Goal: Transaction & Acquisition: Purchase product/service

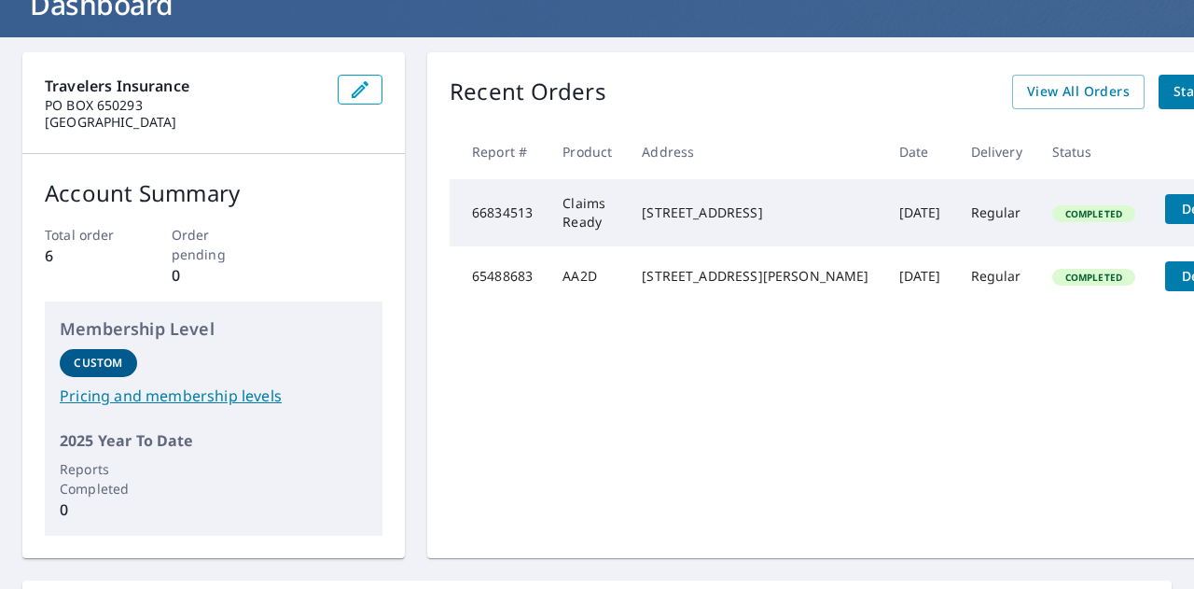
scroll to position [95, 0]
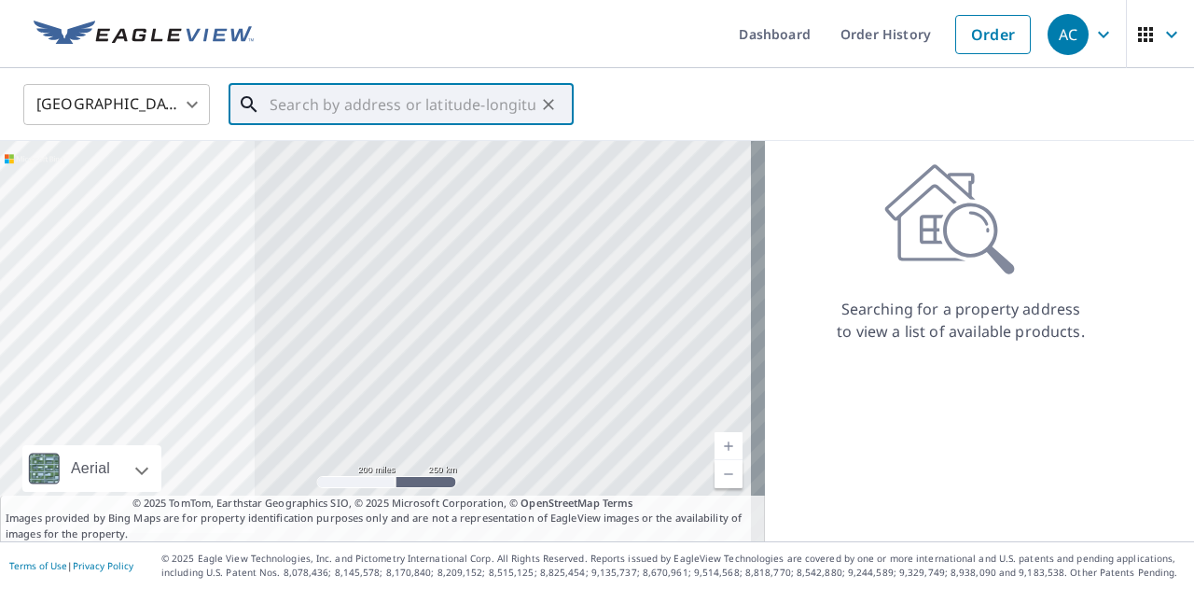
paste input "[STREET_ADDRESS]"
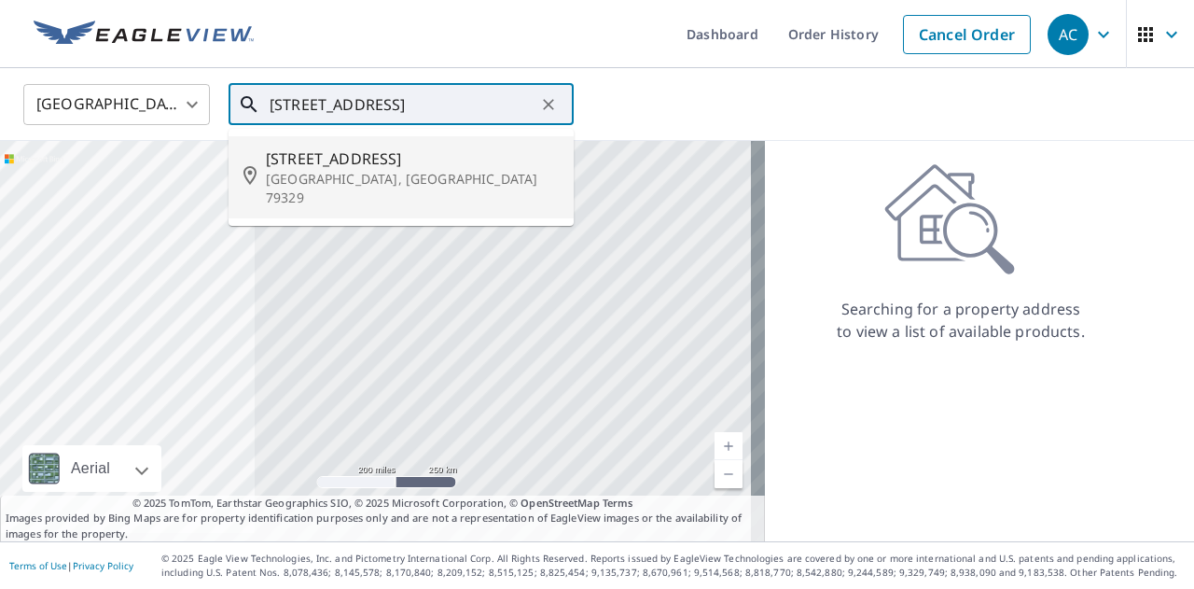
click at [419, 174] on p "[GEOGRAPHIC_DATA], [GEOGRAPHIC_DATA] 79329" at bounding box center [412, 188] width 293 height 37
type input "[STREET_ADDRESS]"
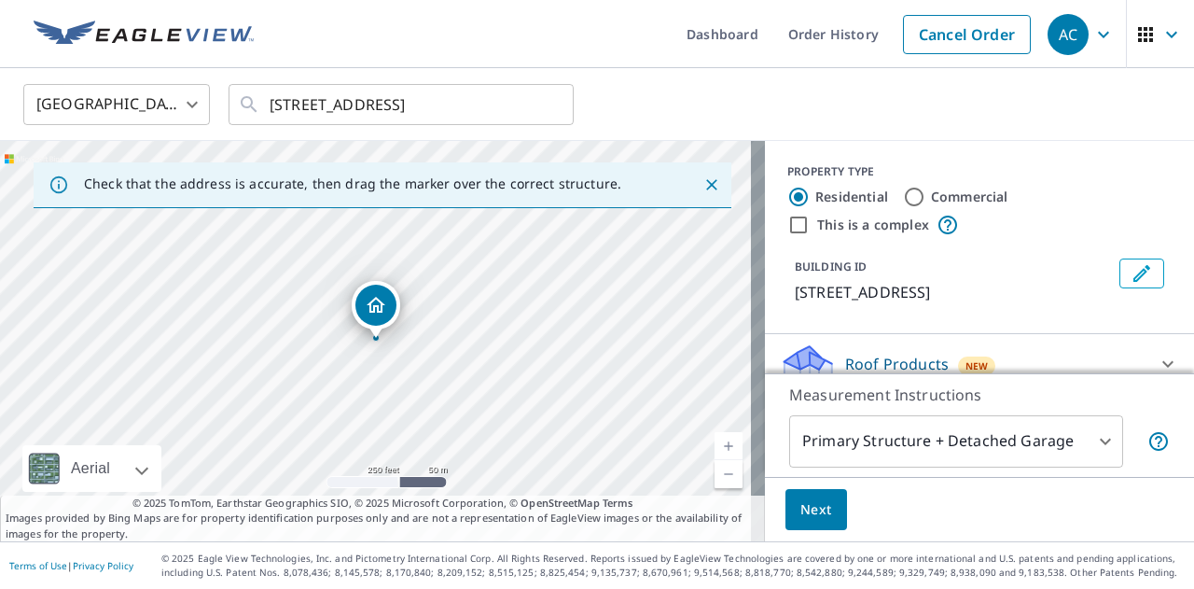
scroll to position [80, 0]
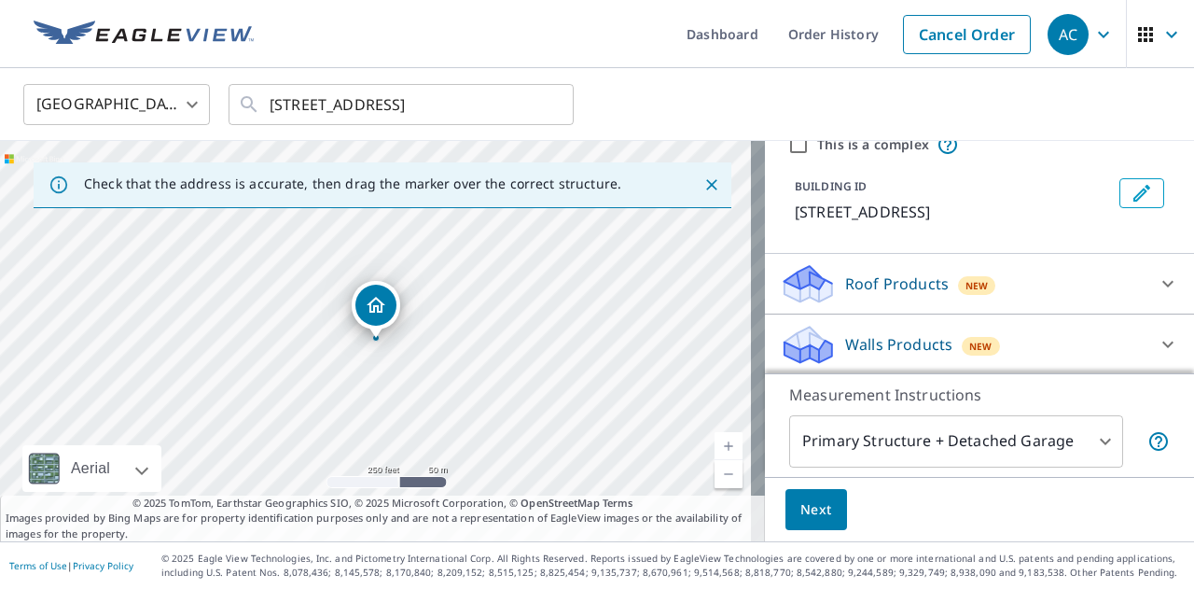
click at [1019, 275] on div "Roof Products New" at bounding box center [963, 284] width 366 height 44
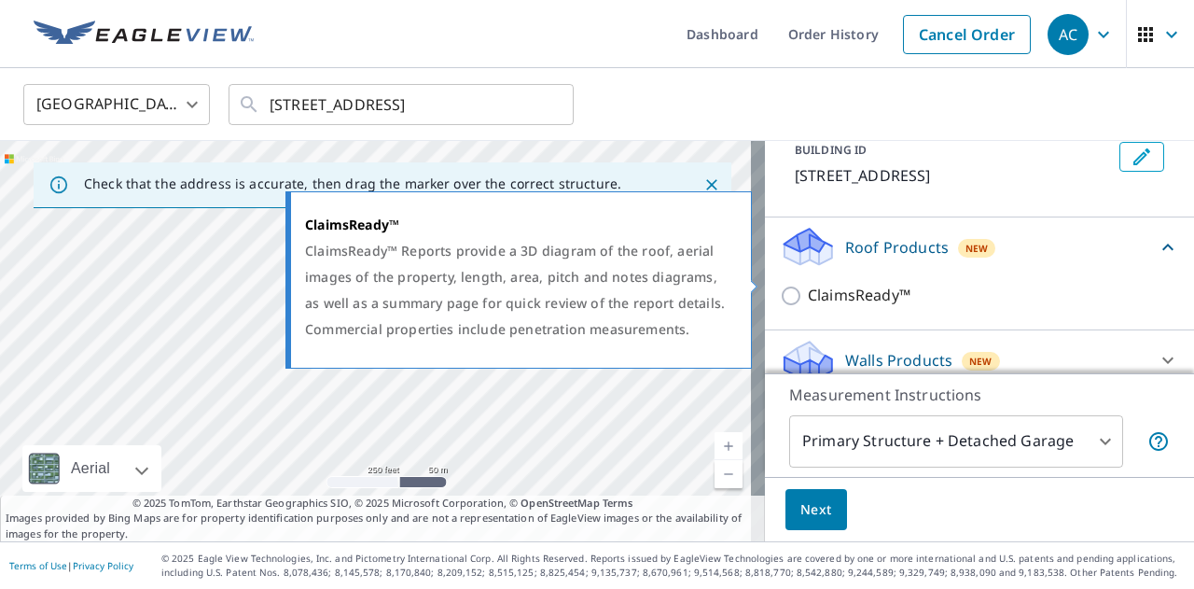
scroll to position [133, 0]
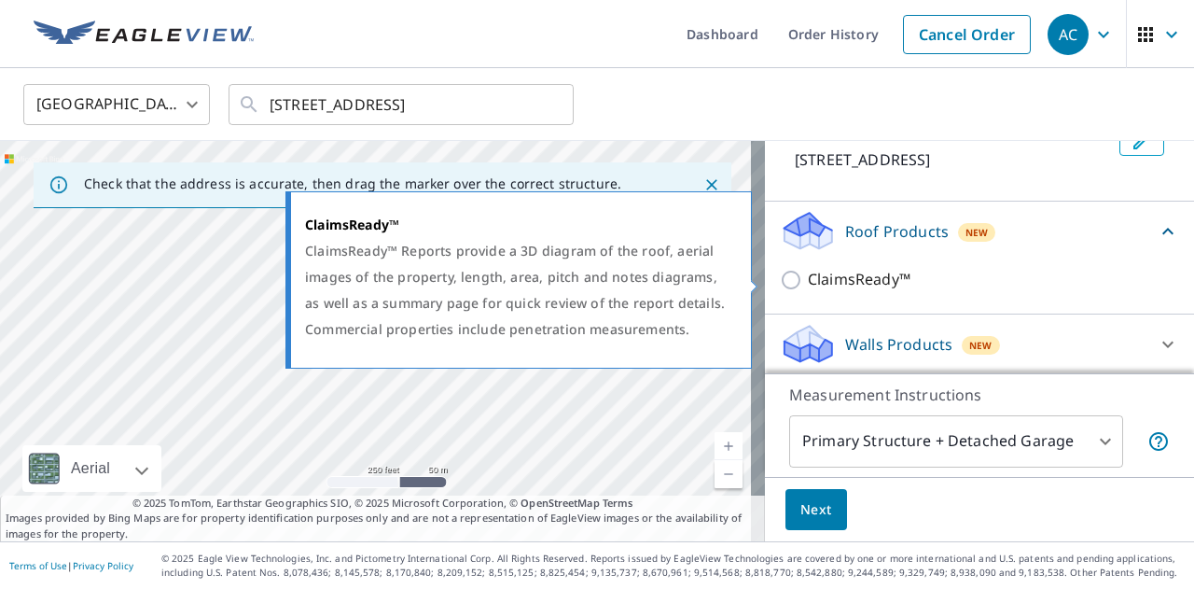
click at [780, 284] on input "ClaimsReady™" at bounding box center [794, 280] width 28 height 22
checkbox input "true"
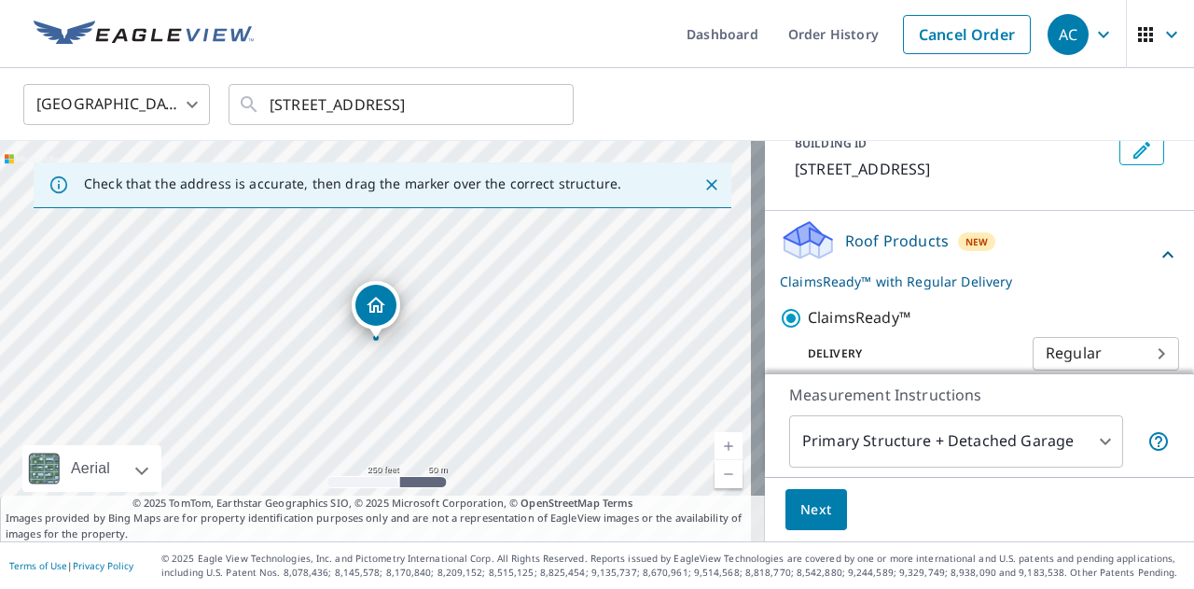
scroll to position [202, 0]
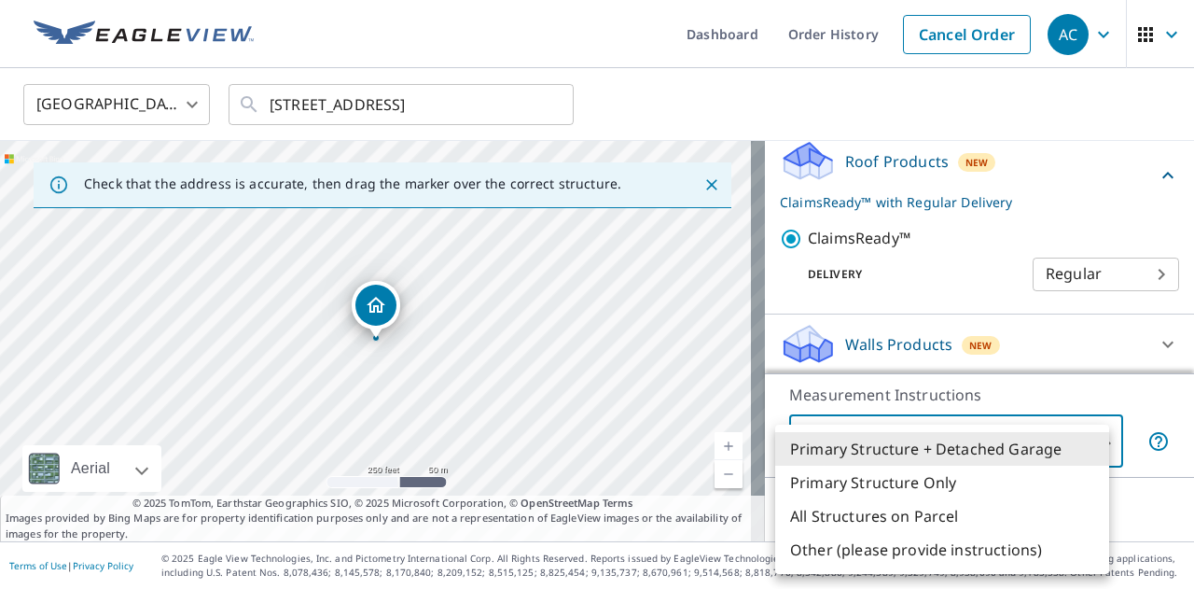
click at [969, 453] on body "AC AC Dashboard Order History Cancel Order AC [GEOGRAPHIC_DATA] [GEOGRAPHIC_DAT…" at bounding box center [597, 294] width 1194 height 589
click at [951, 473] on li "Primary Structure Only" at bounding box center [942, 483] width 334 height 34
type input "2"
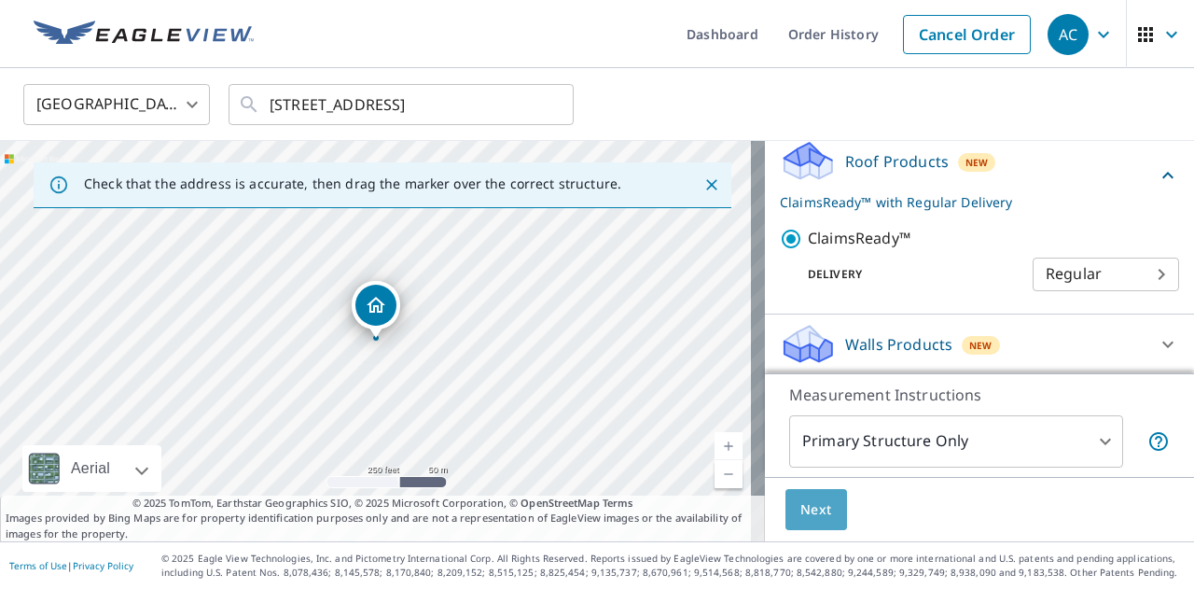
click at [825, 516] on button "Next" at bounding box center [817, 510] width 62 height 42
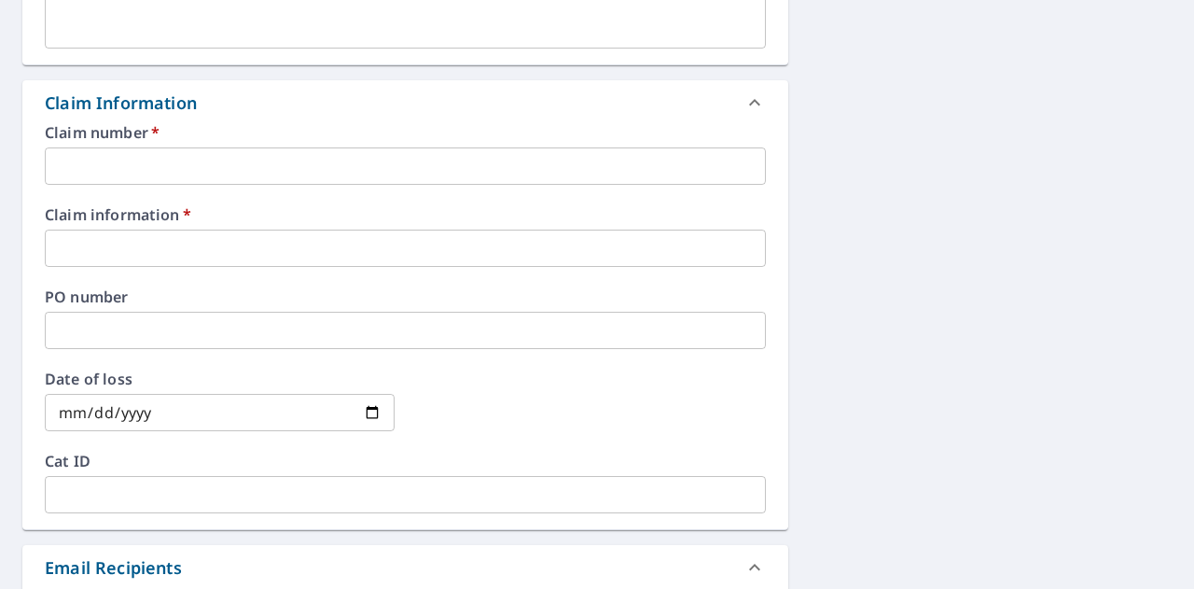
scroll to position [467, 0]
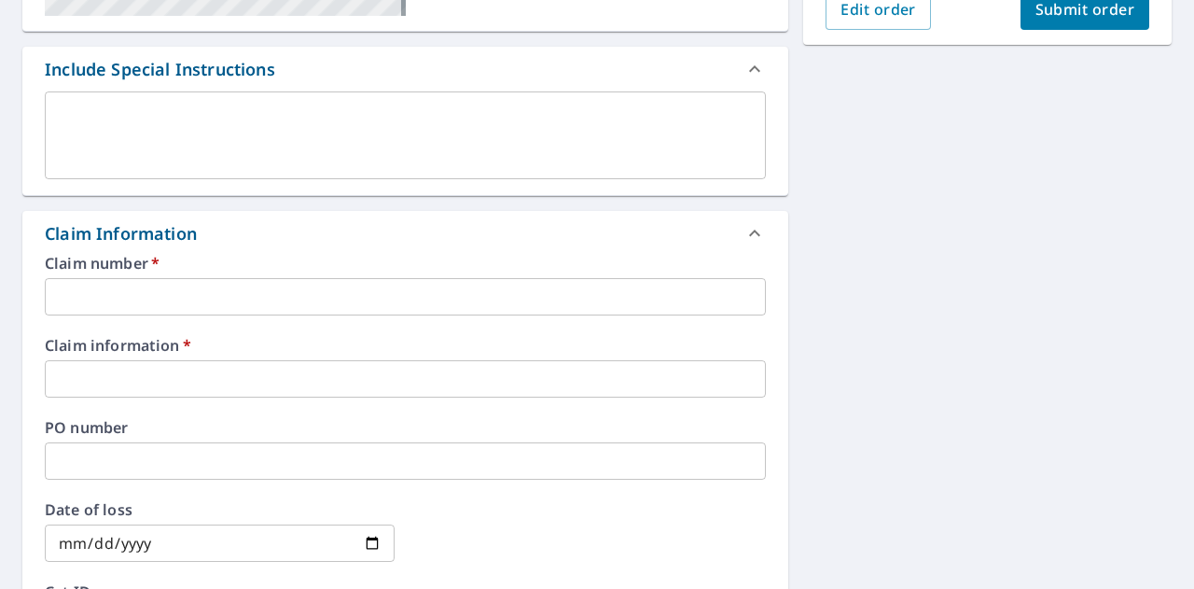
click at [368, 307] on input "text" at bounding box center [405, 296] width 721 height 37
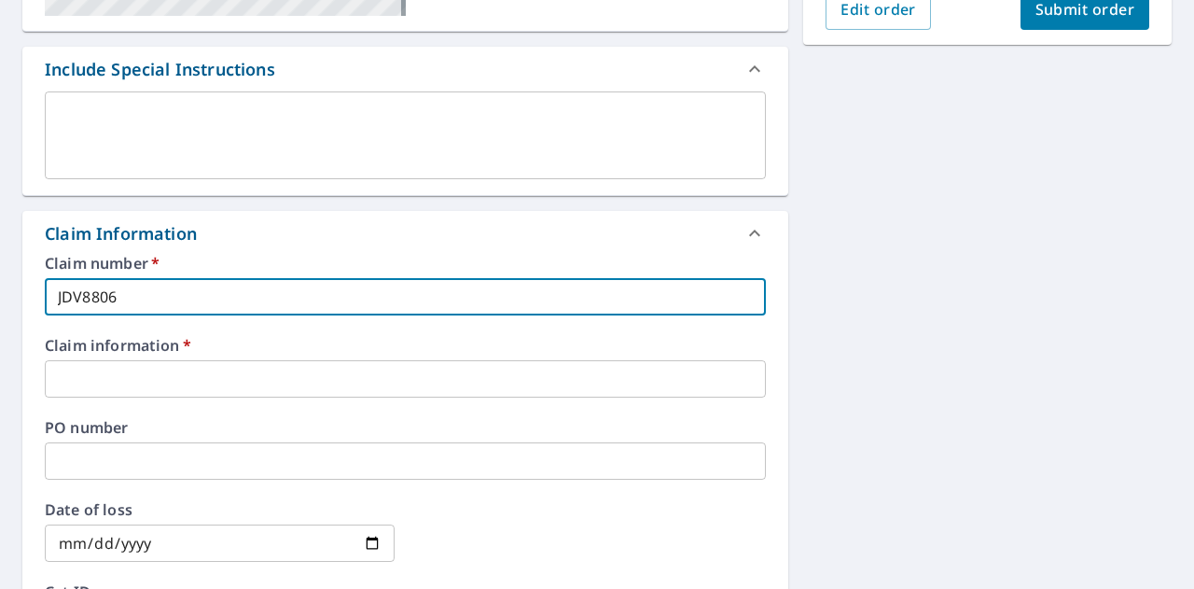
type input "JDV8806"
click at [328, 346] on label "Claim information   *" at bounding box center [405, 345] width 721 height 15
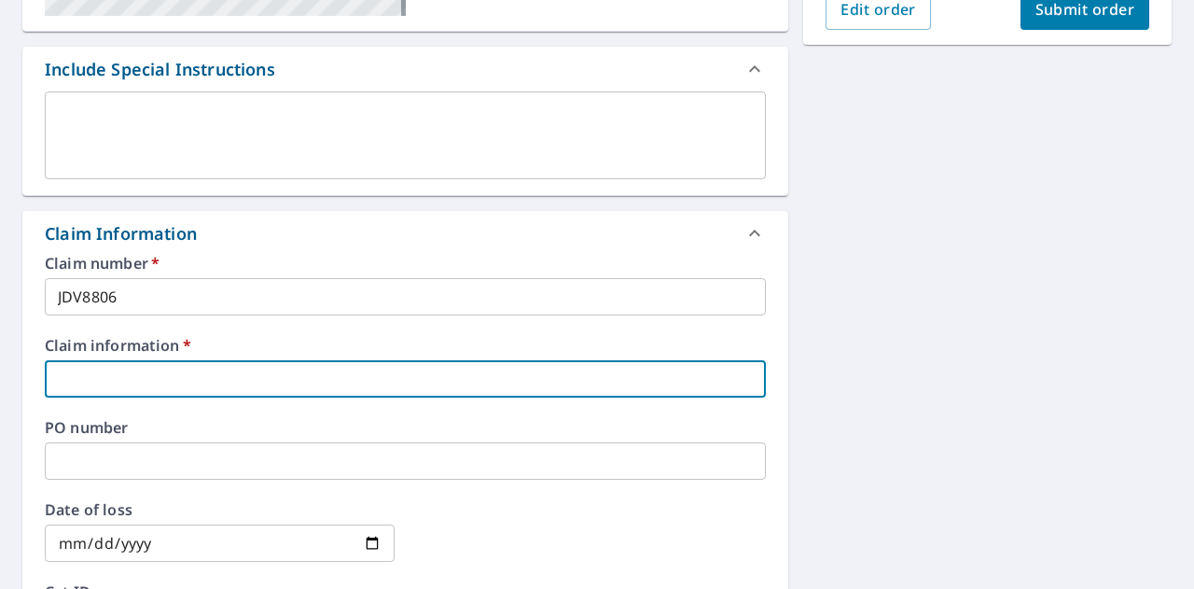
click at [333, 379] on input "text" at bounding box center [405, 378] width 721 height 37
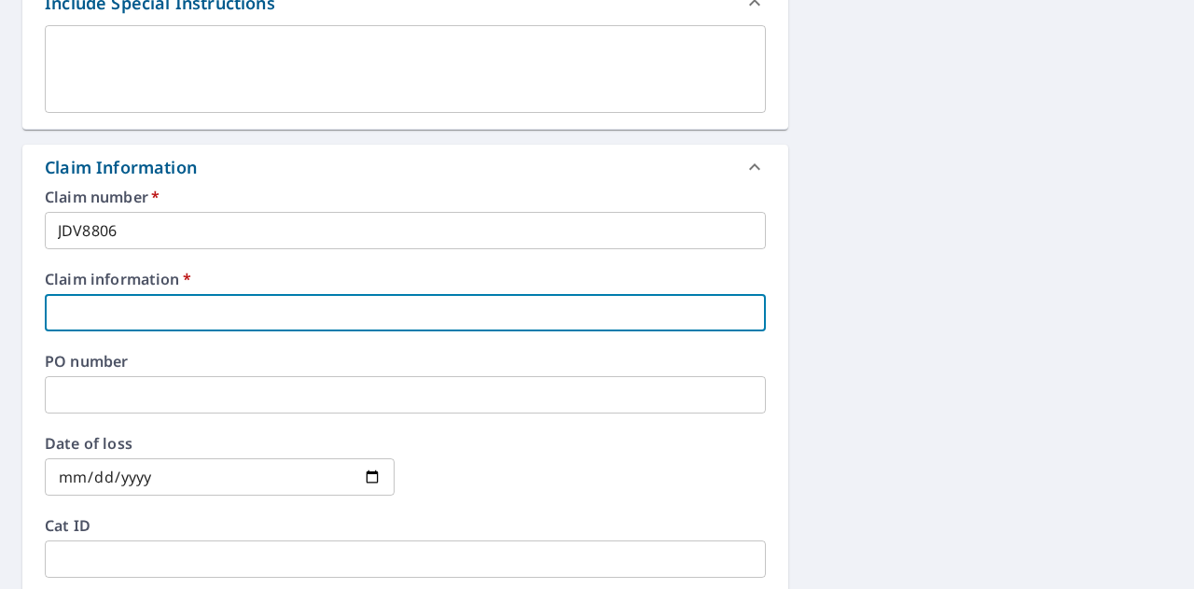
scroll to position [560, 0]
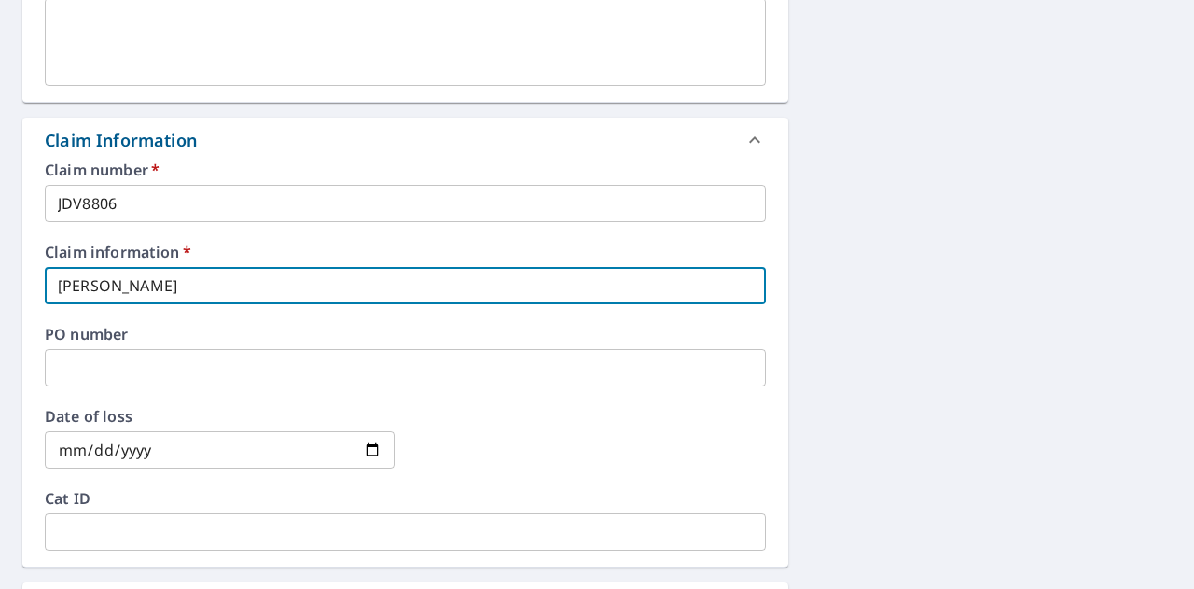
type input "[PERSON_NAME]"
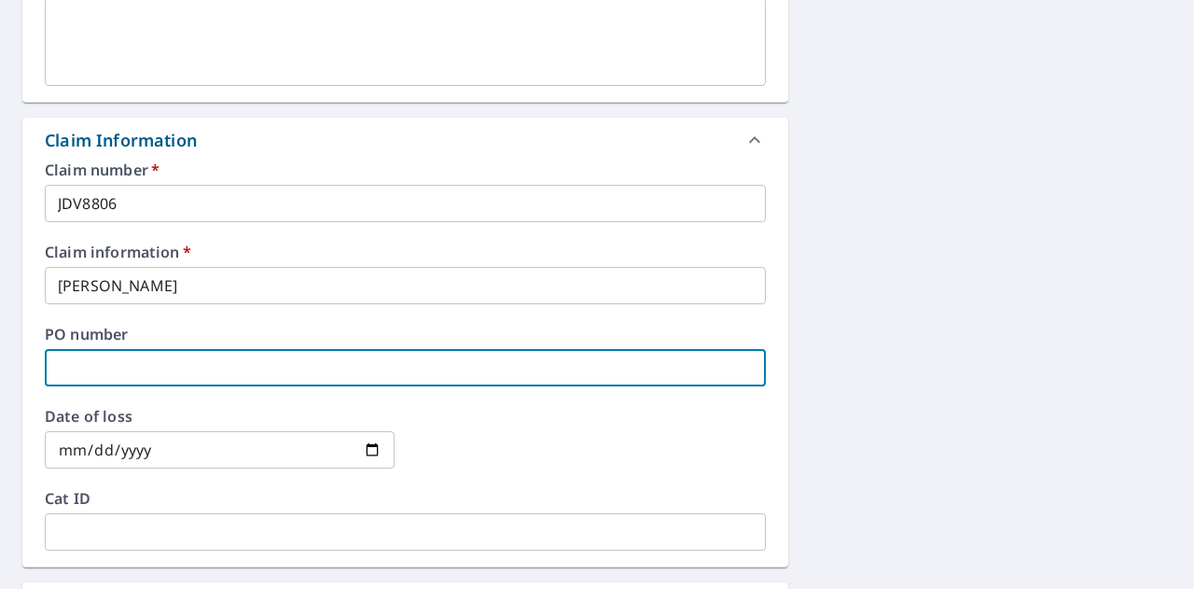
click at [193, 378] on input "text" at bounding box center [405, 367] width 721 height 37
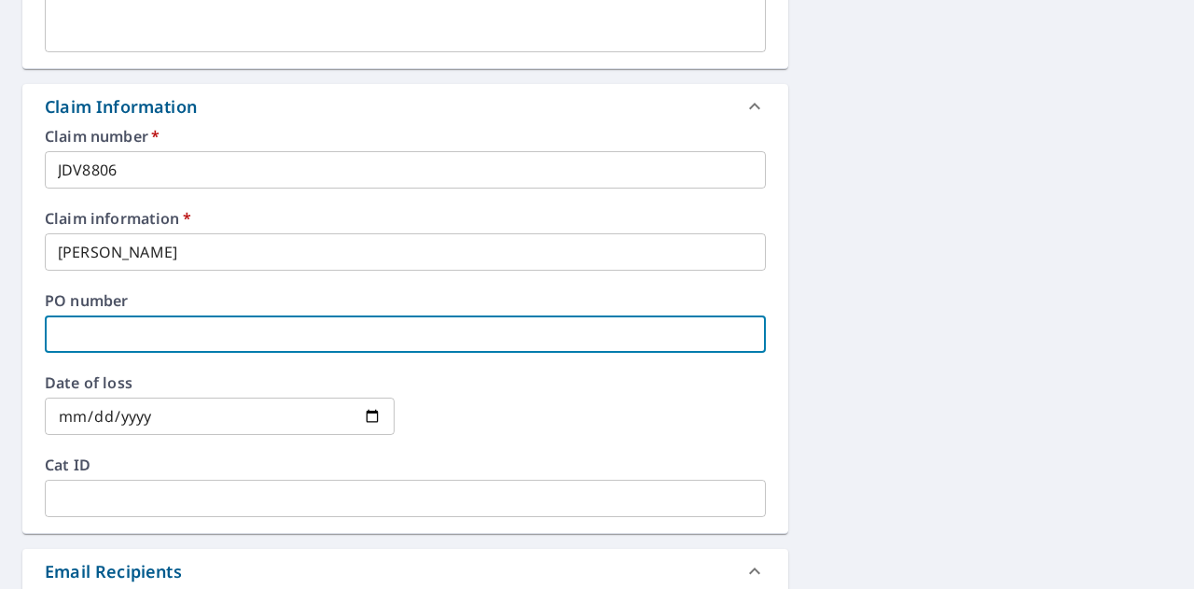
scroll to position [746, 0]
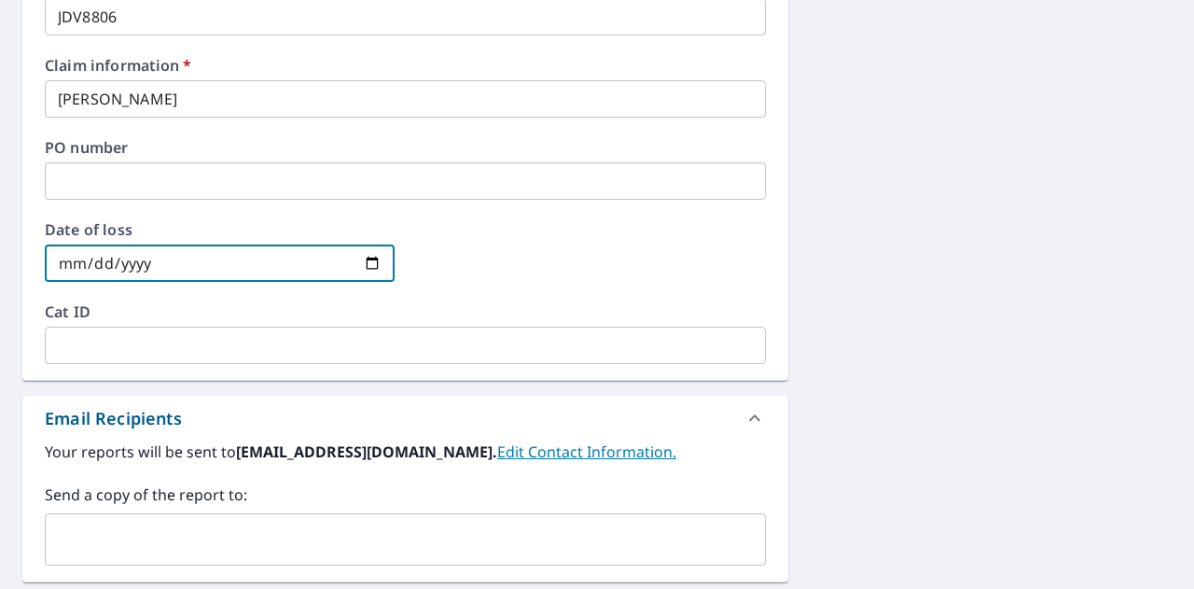
click at [365, 258] on input "date" at bounding box center [220, 262] width 350 height 37
type input "[DATE]"
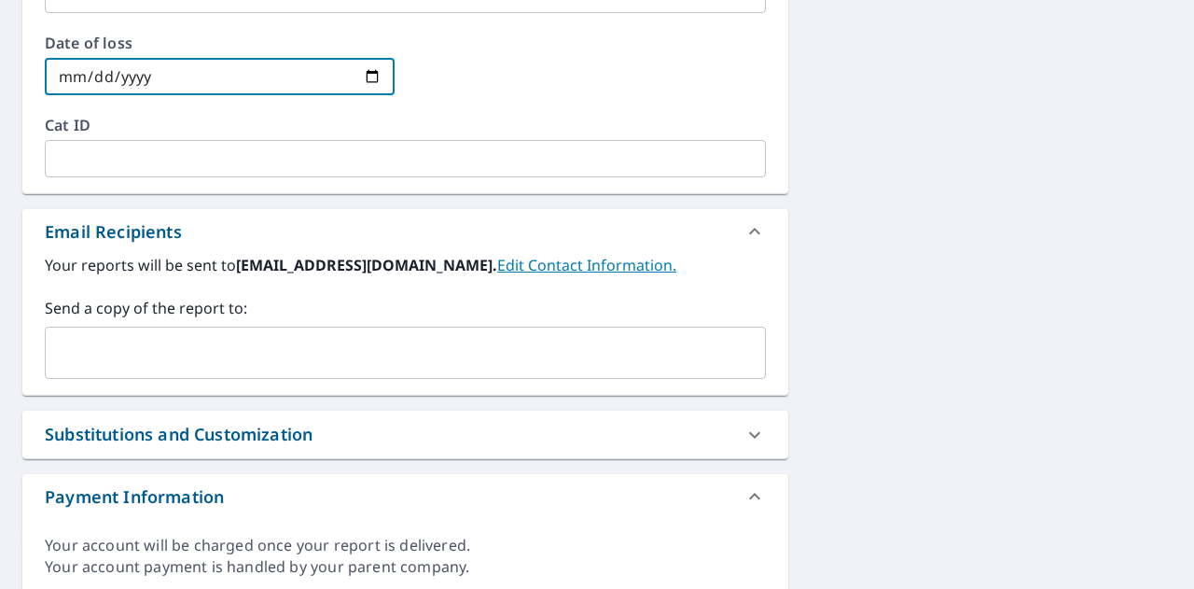
click at [388, 372] on div "​" at bounding box center [405, 353] width 721 height 52
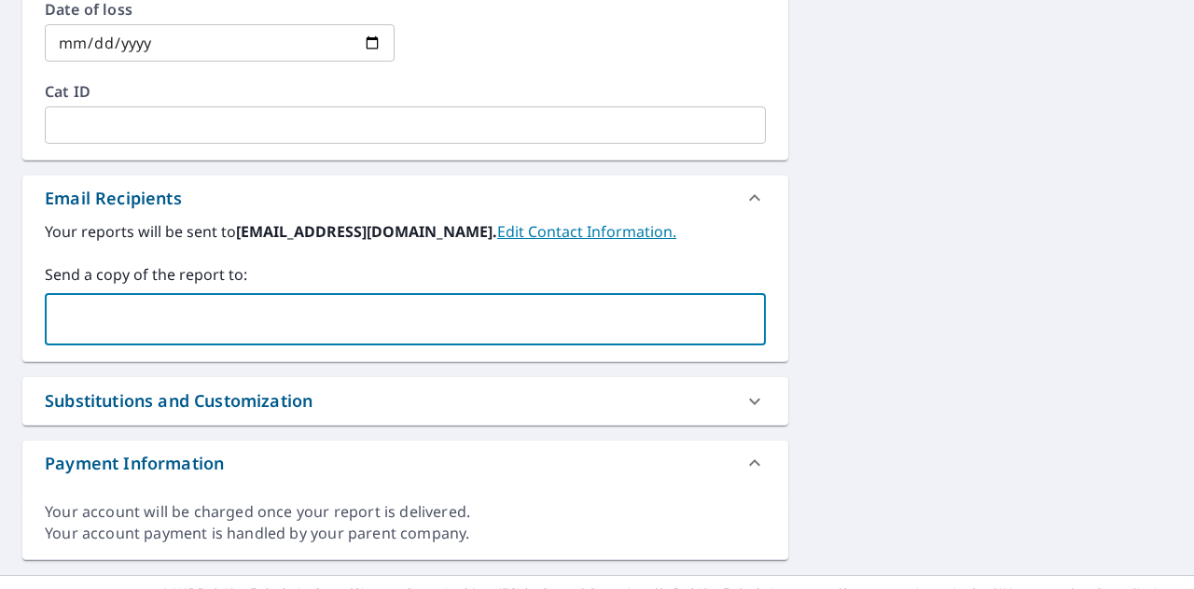
scroll to position [998, 0]
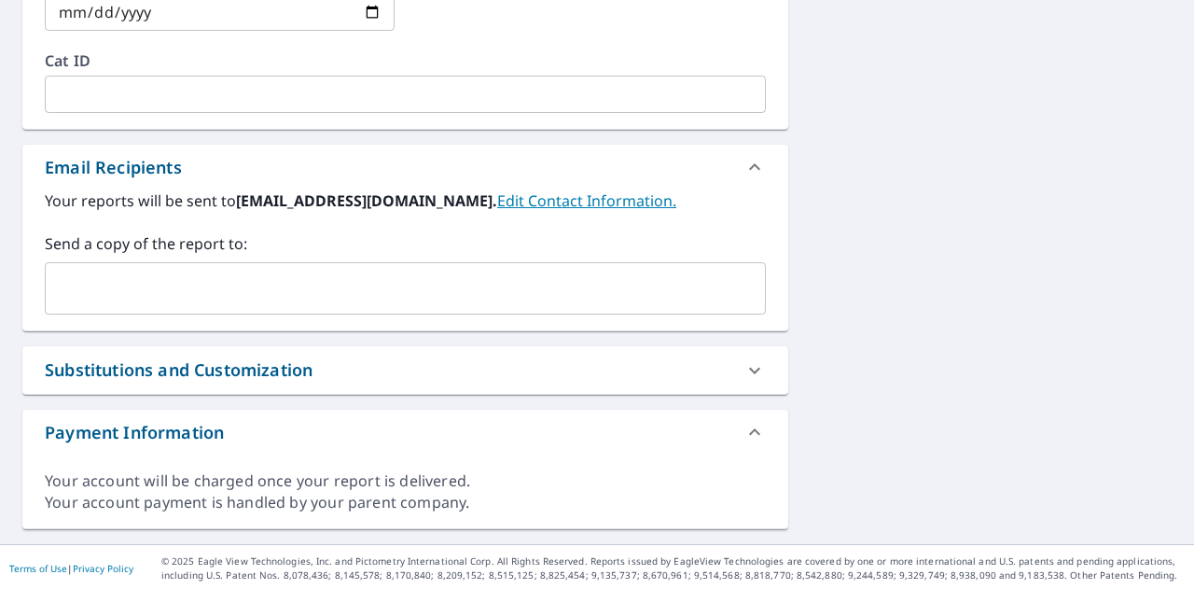
click at [369, 378] on div "Substitutions and Customization" at bounding box center [389, 369] width 688 height 25
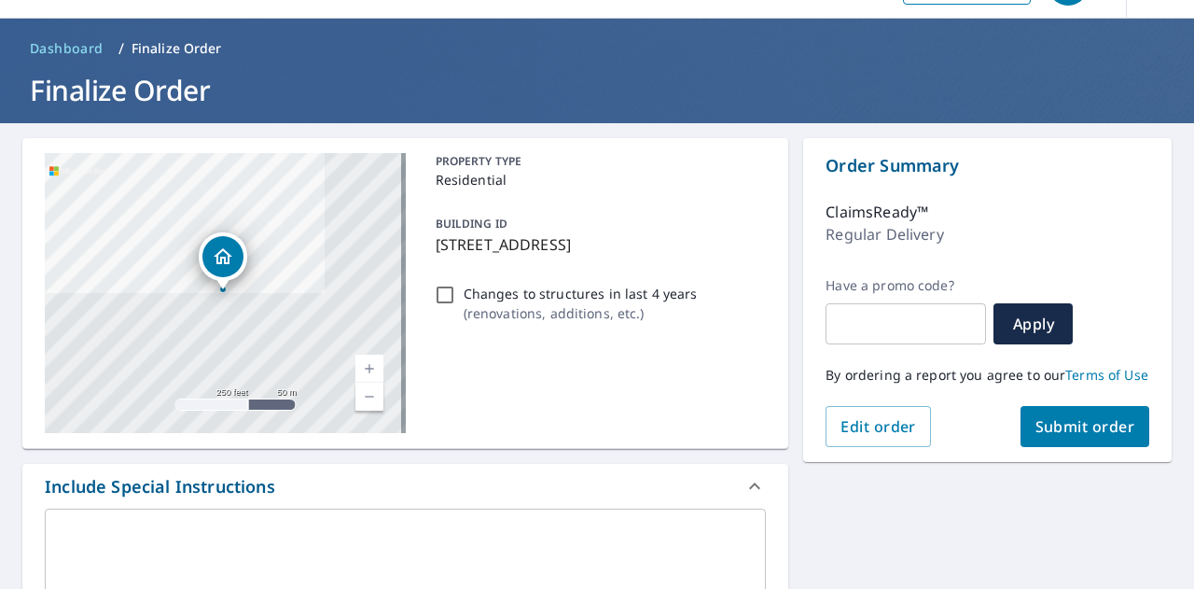
scroll to position [0, 0]
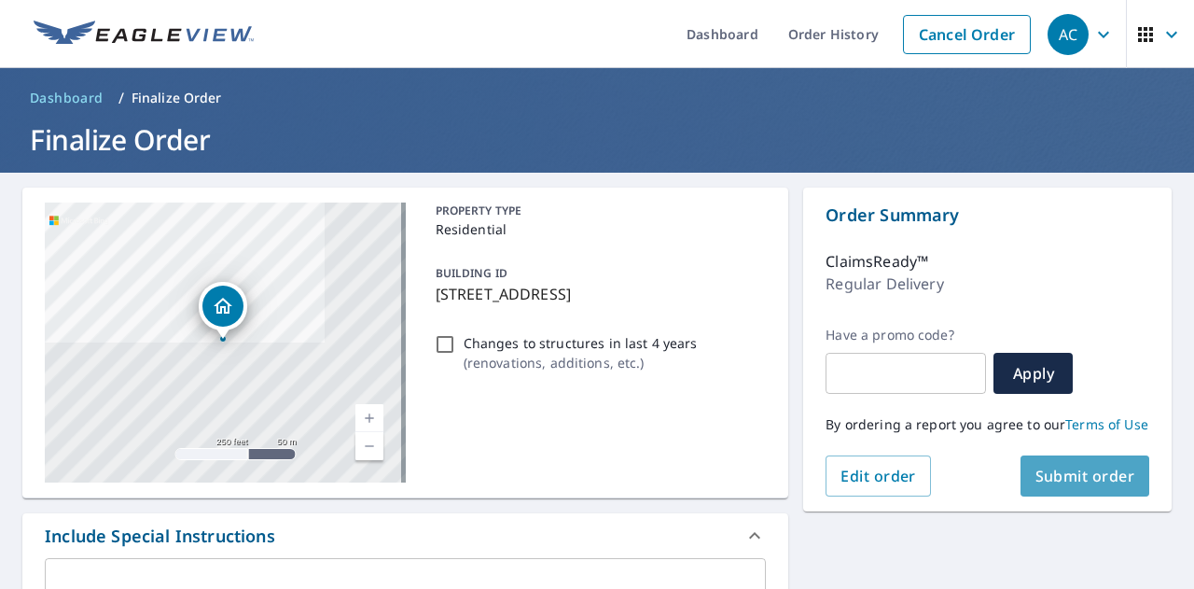
click at [1069, 485] on span "Submit order" at bounding box center [1086, 476] width 100 height 21
